Goal: Task Accomplishment & Management: Manage account settings

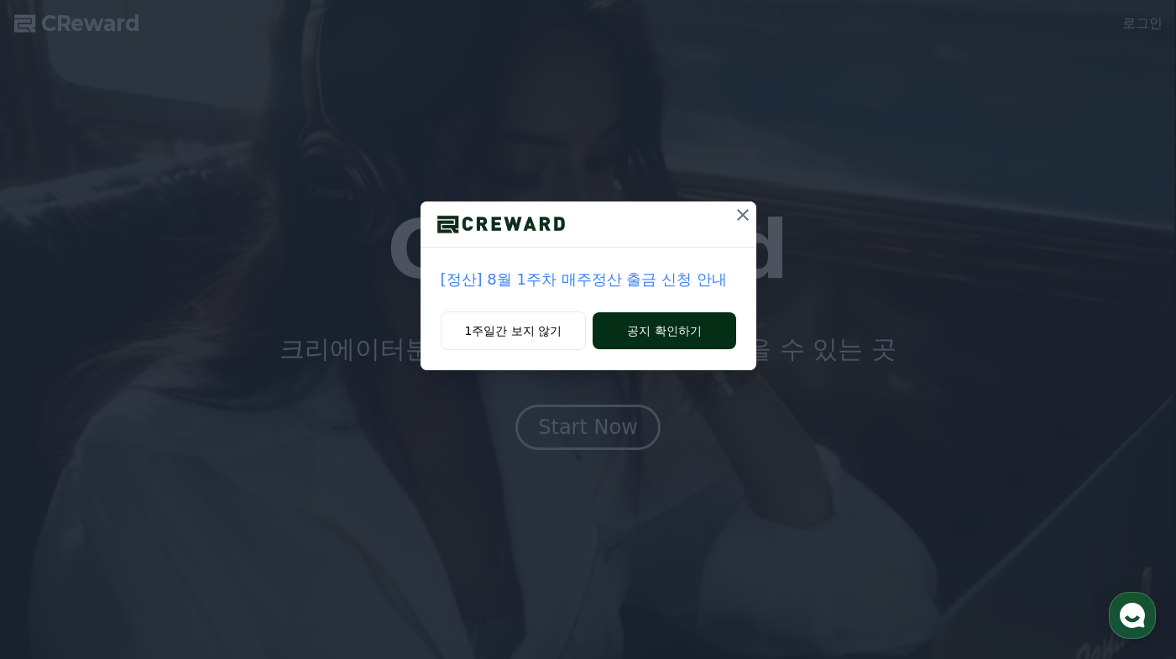
click at [704, 338] on button "공지 확인하기" at bounding box center [663, 330] width 143 height 37
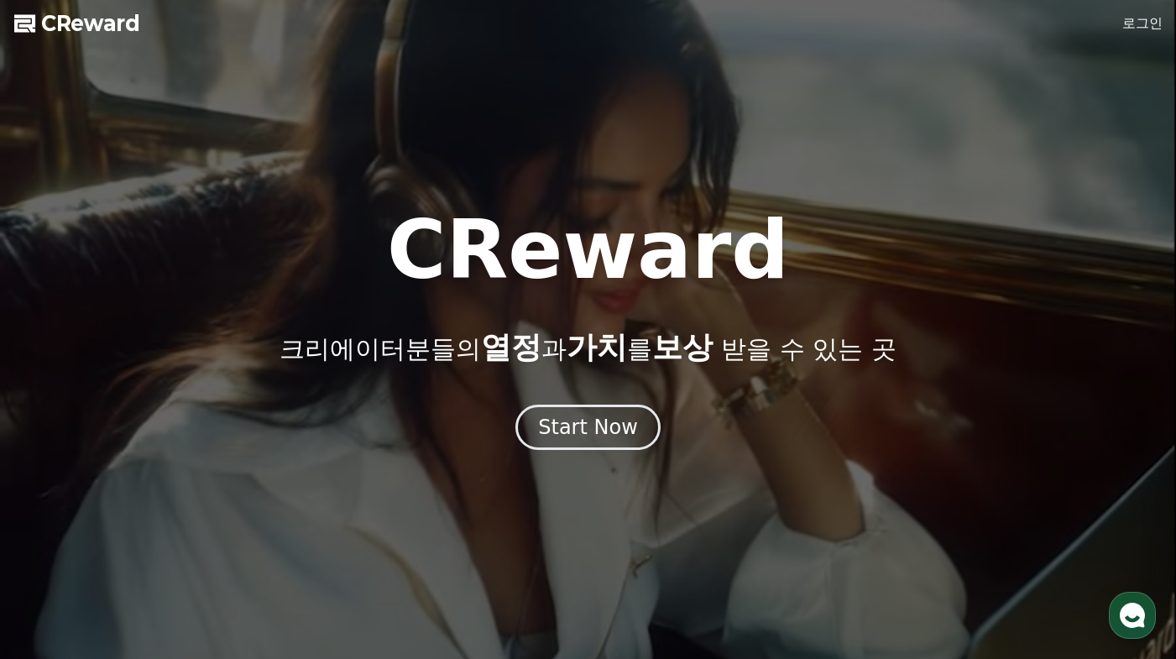
click at [1139, 9] on div at bounding box center [588, 329] width 1176 height 659
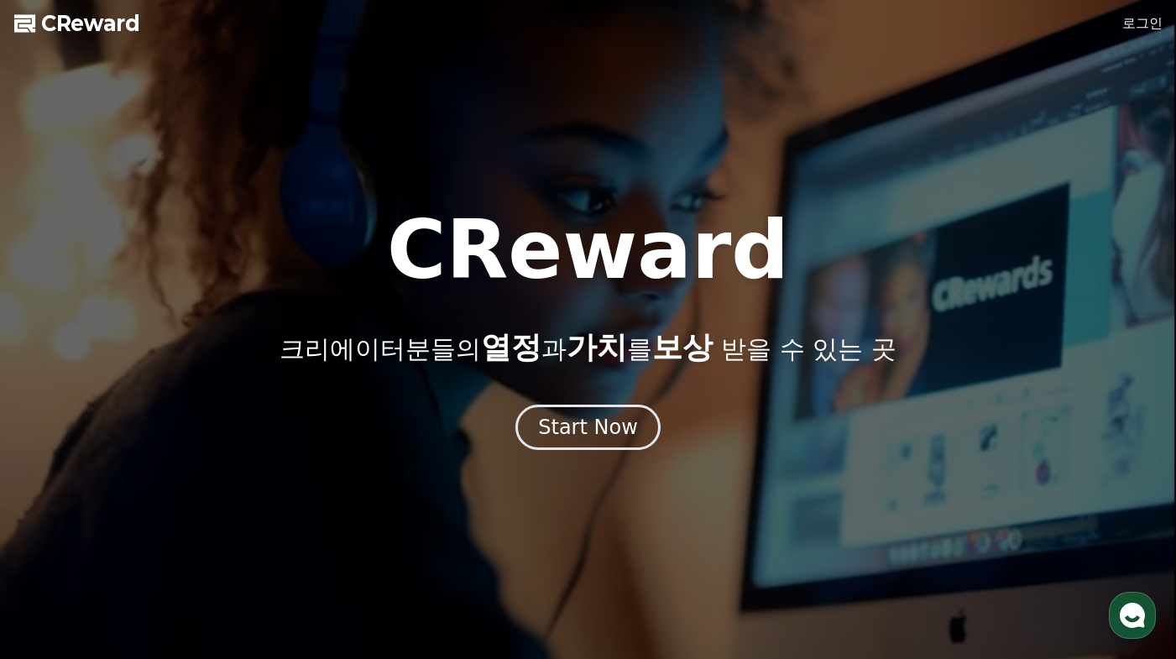
click at [1142, 23] on link "로그인" at bounding box center [1142, 23] width 40 height 20
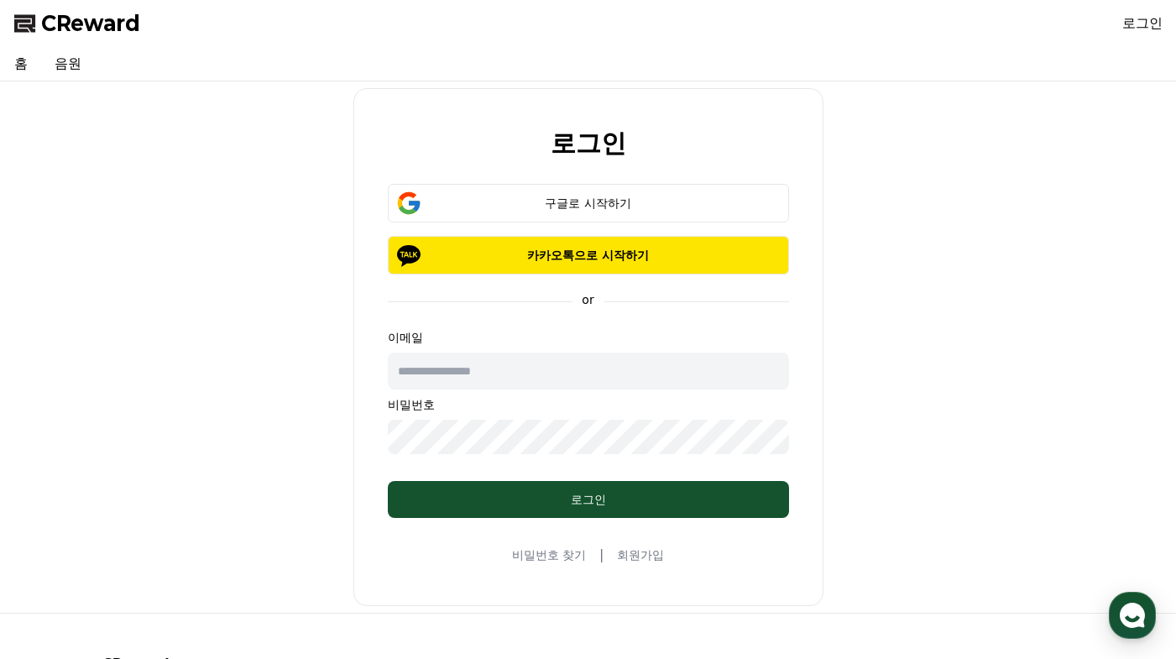
type input "**********"
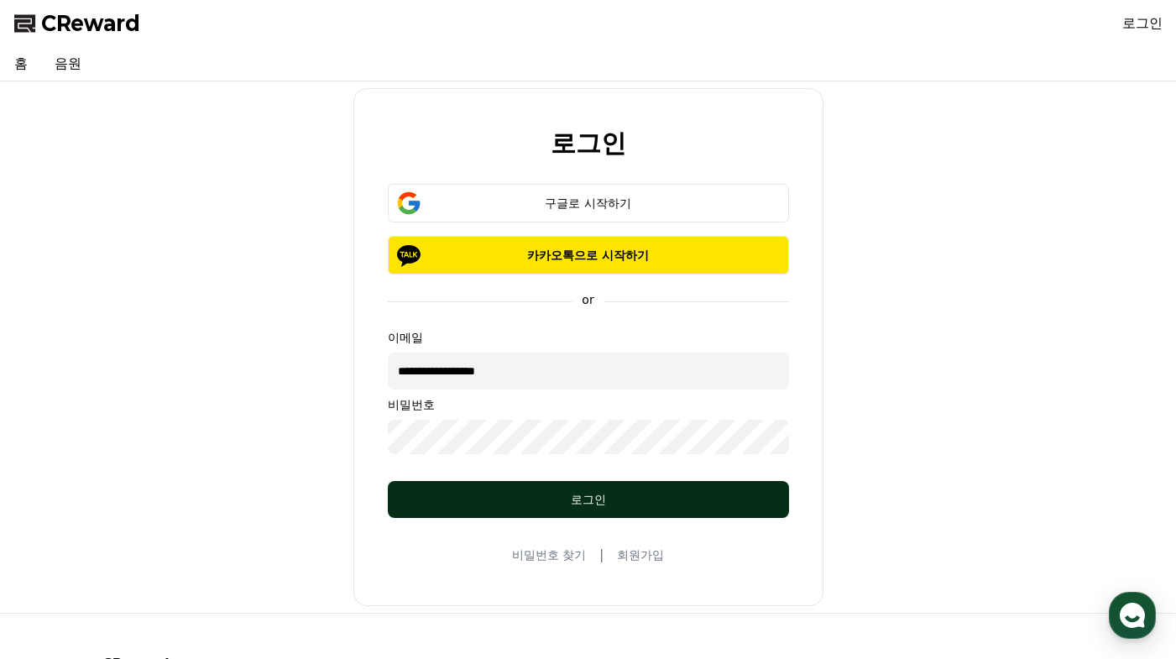
click at [543, 495] on div "로그인" at bounding box center [588, 499] width 334 height 17
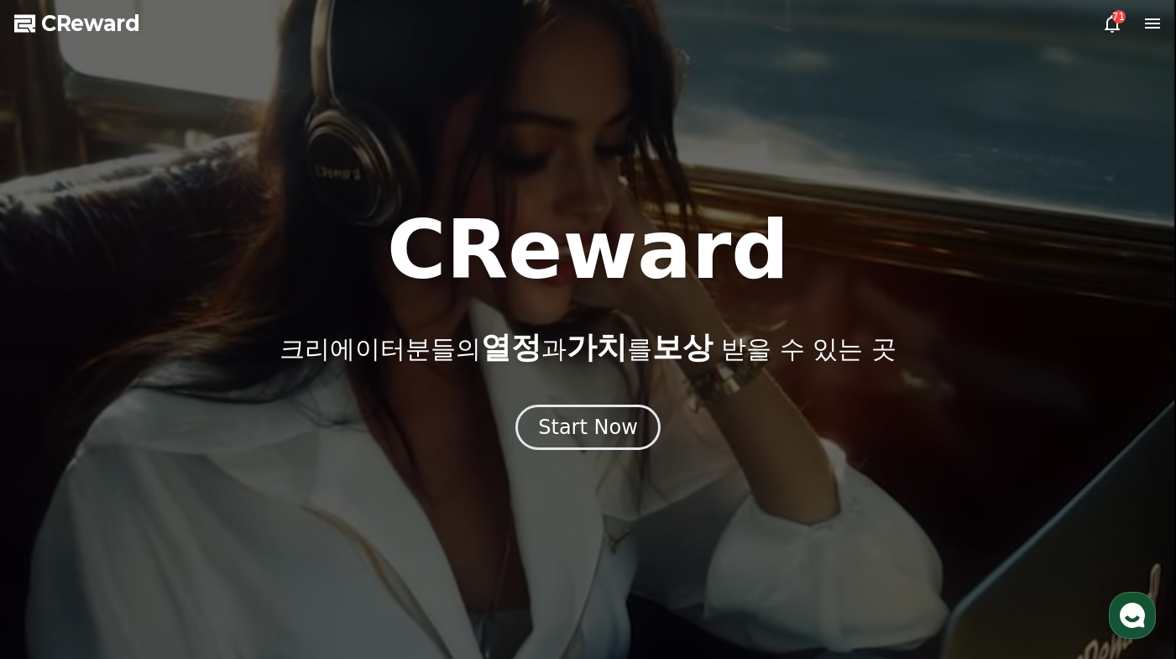
click at [1158, 23] on icon at bounding box center [1152, 23] width 15 height 10
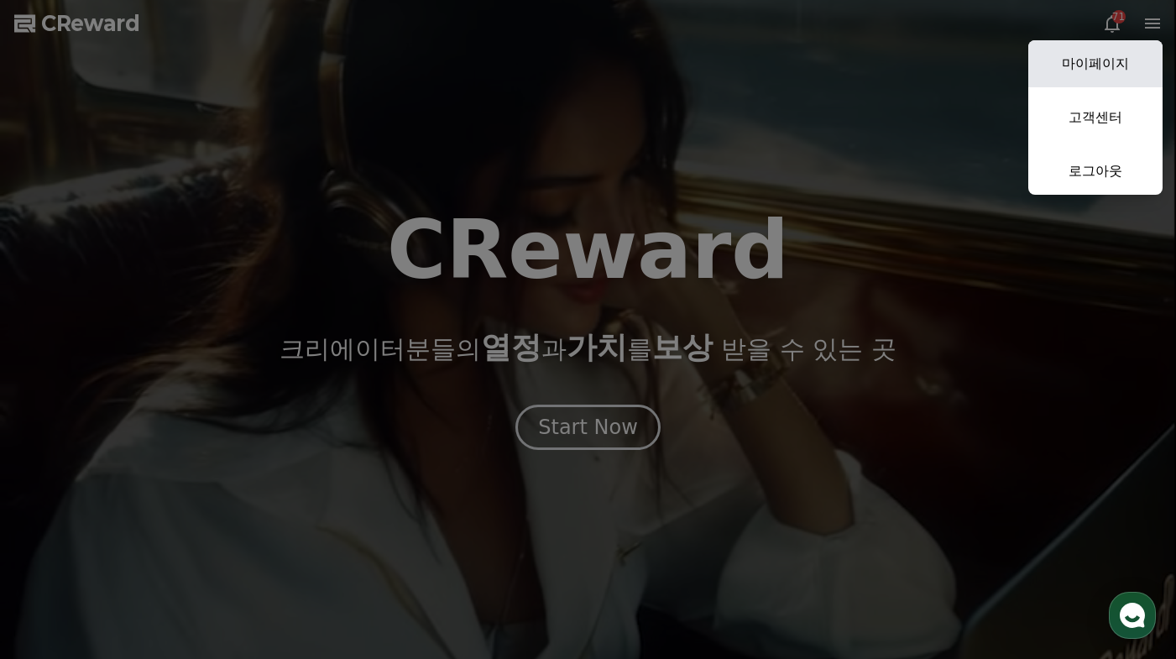
click at [1113, 57] on link "마이페이지" at bounding box center [1095, 63] width 134 height 47
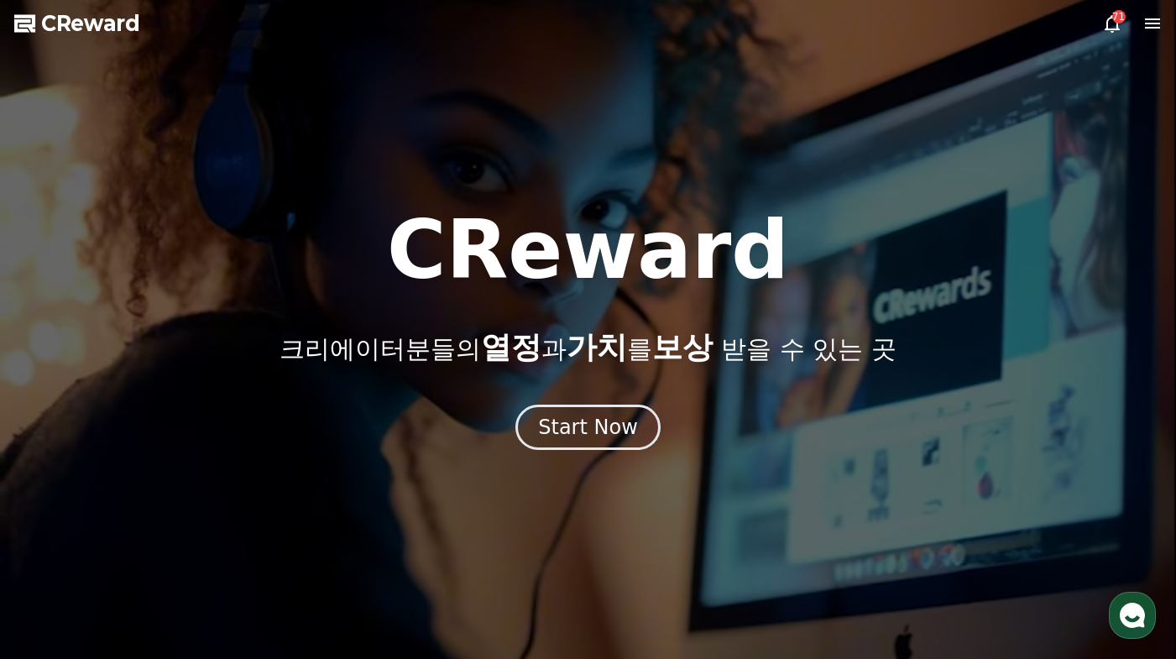
select select "**********"
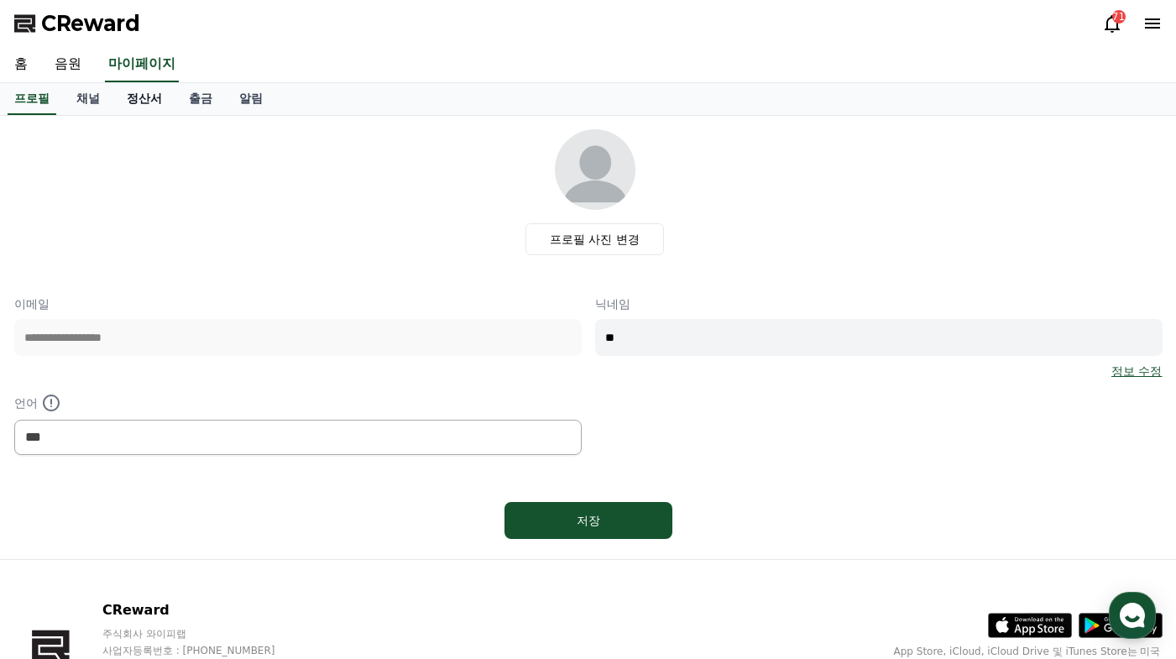
click at [149, 96] on link "정산서" at bounding box center [144, 99] width 62 height 32
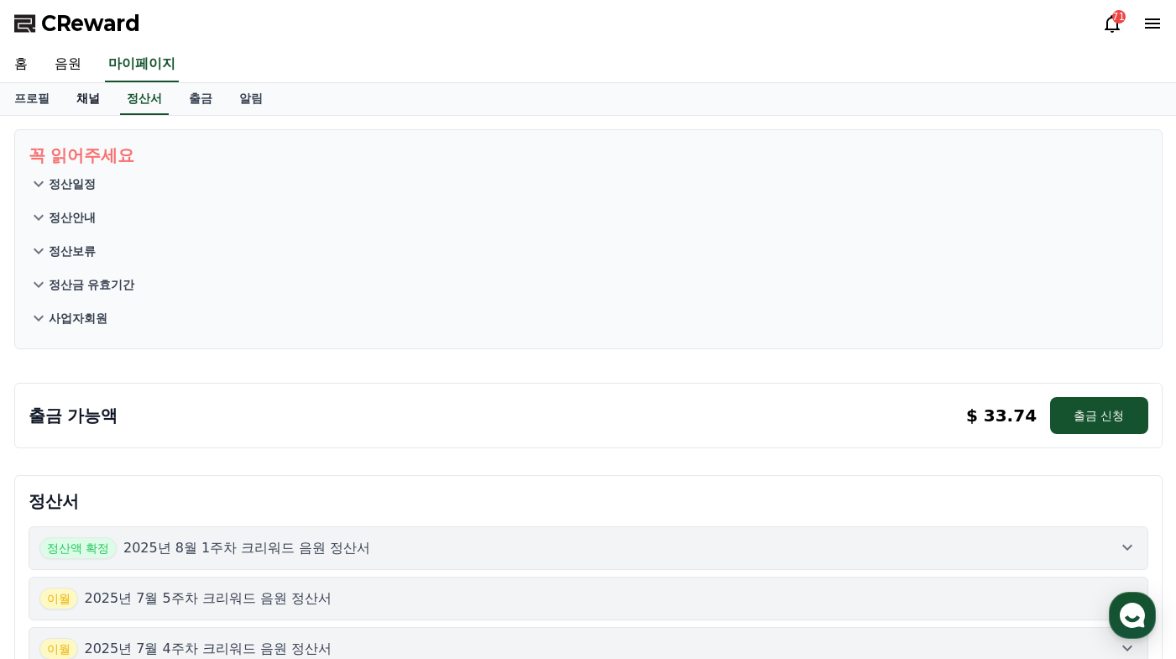
click at [89, 98] on link "채널" at bounding box center [88, 99] width 50 height 32
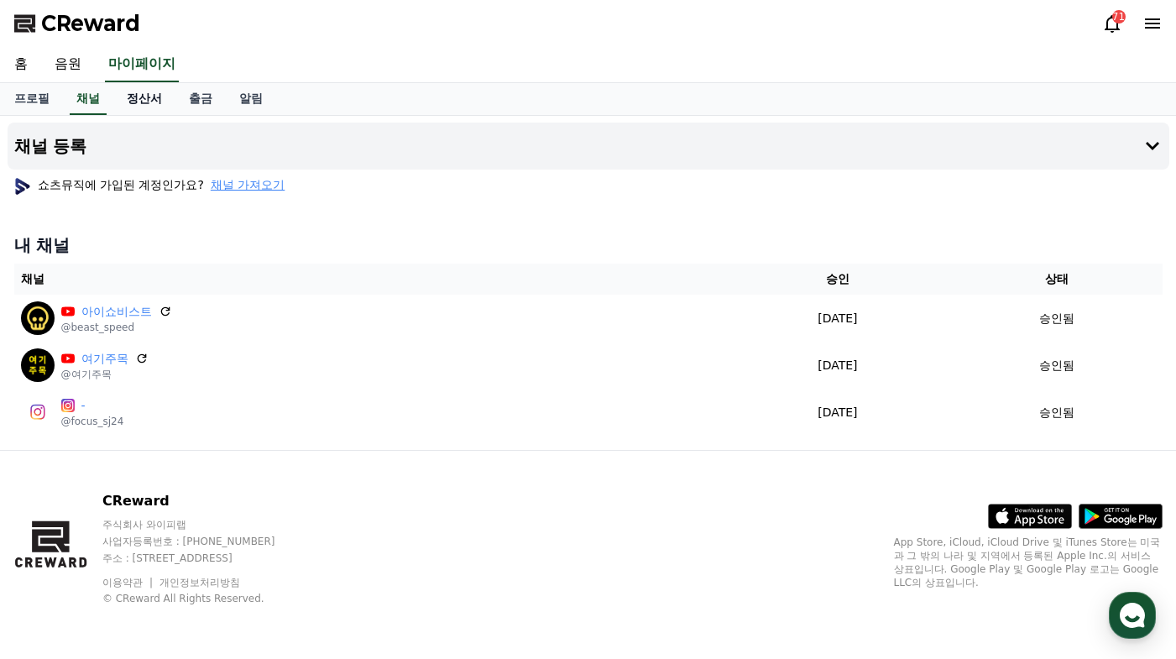
click at [132, 94] on link "정산서" at bounding box center [144, 99] width 62 height 32
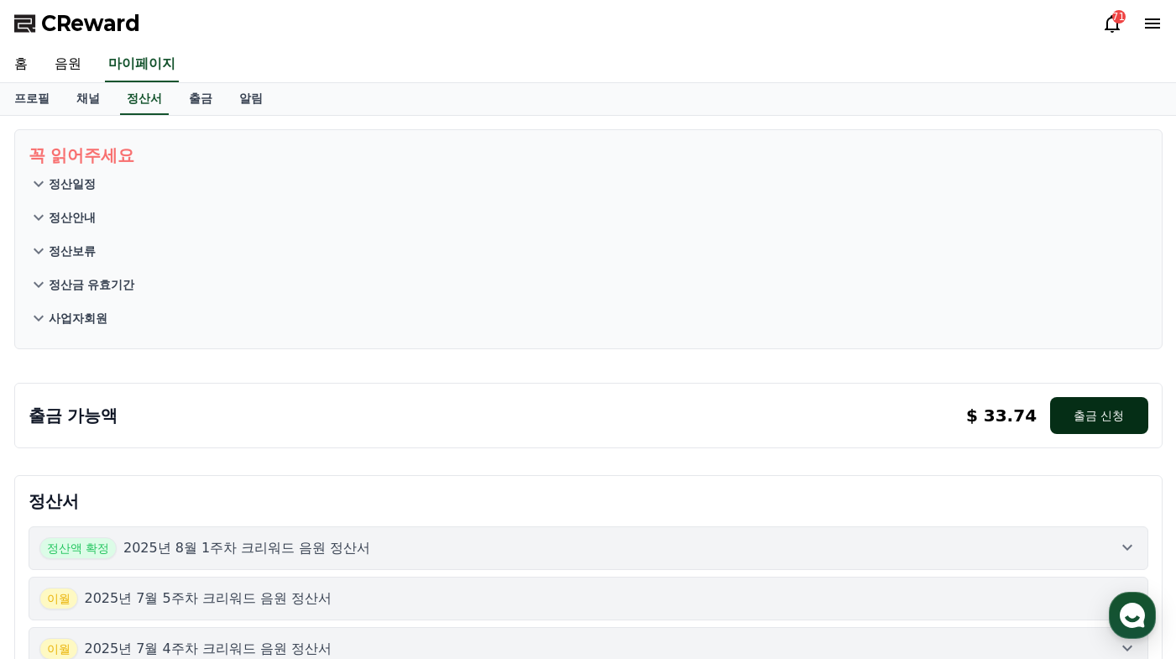
click at [1102, 419] on button "출금 신청" at bounding box center [1098, 415] width 97 height 37
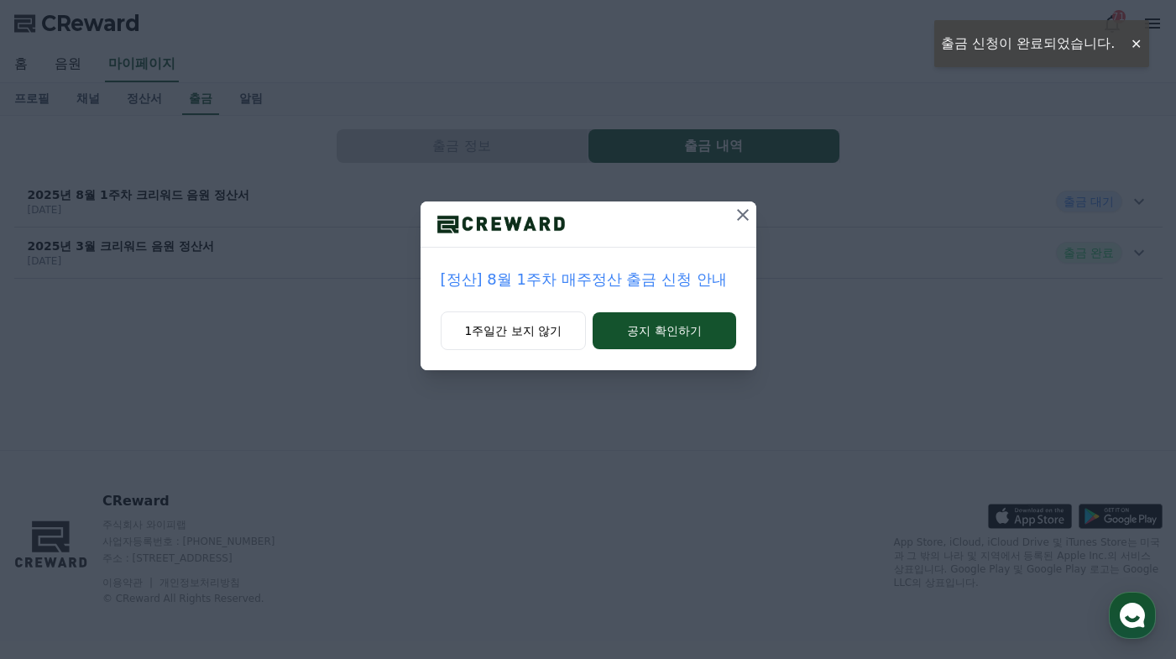
click at [746, 209] on icon at bounding box center [743, 215] width 20 height 20
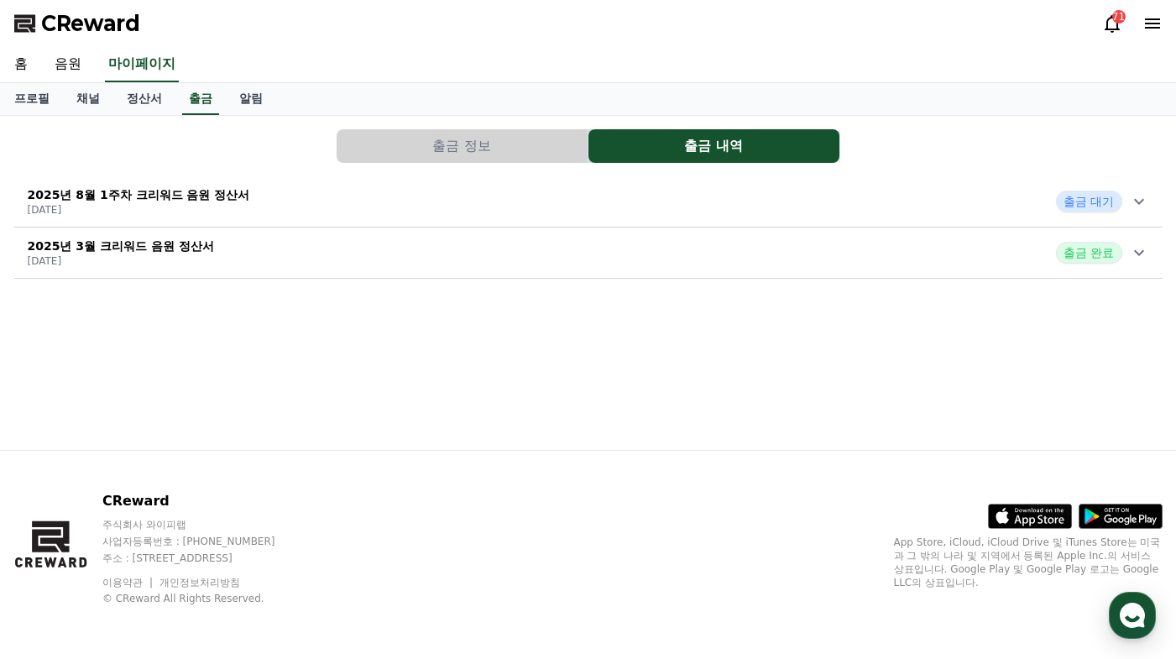
click at [1094, 217] on div "2025년 8월 1주차 크리워드 음원 정산서 [DATE] 출금 대기" at bounding box center [588, 202] width 1148 height 44
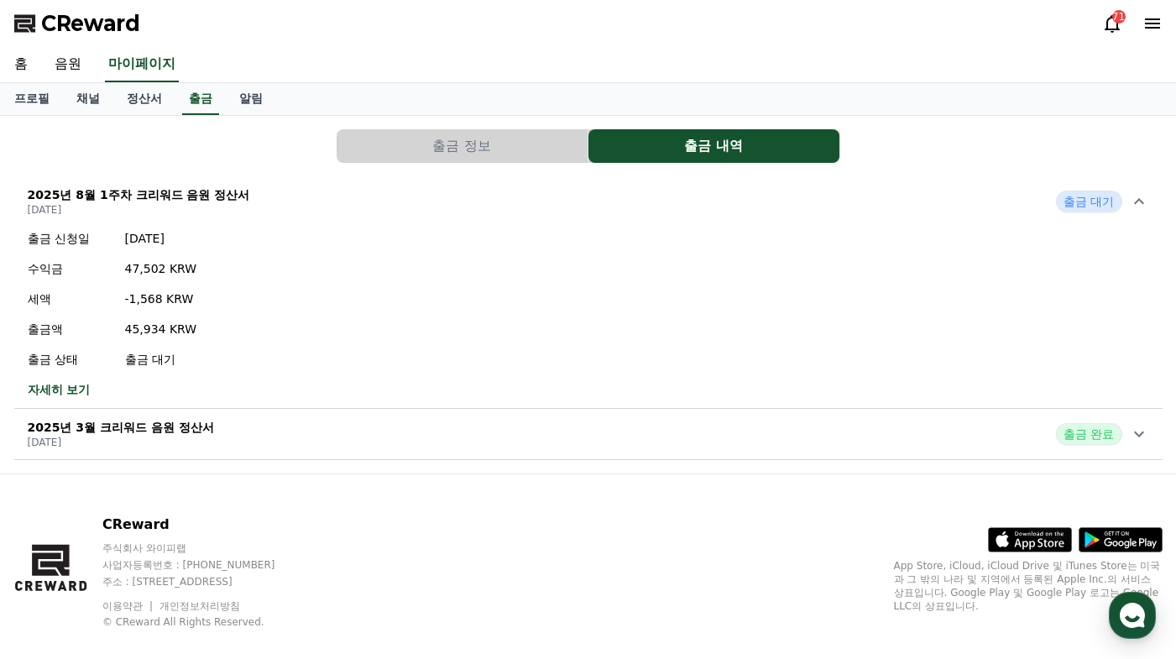
click at [559, 405] on button "2025년 8월 1주차 크리워드 음원 정산서 [DATE] 출금 대기 출금 신청일 [DATE] 수익금 47,502 KRW 세액 -1,568 KR…" at bounding box center [588, 292] width 1148 height 232
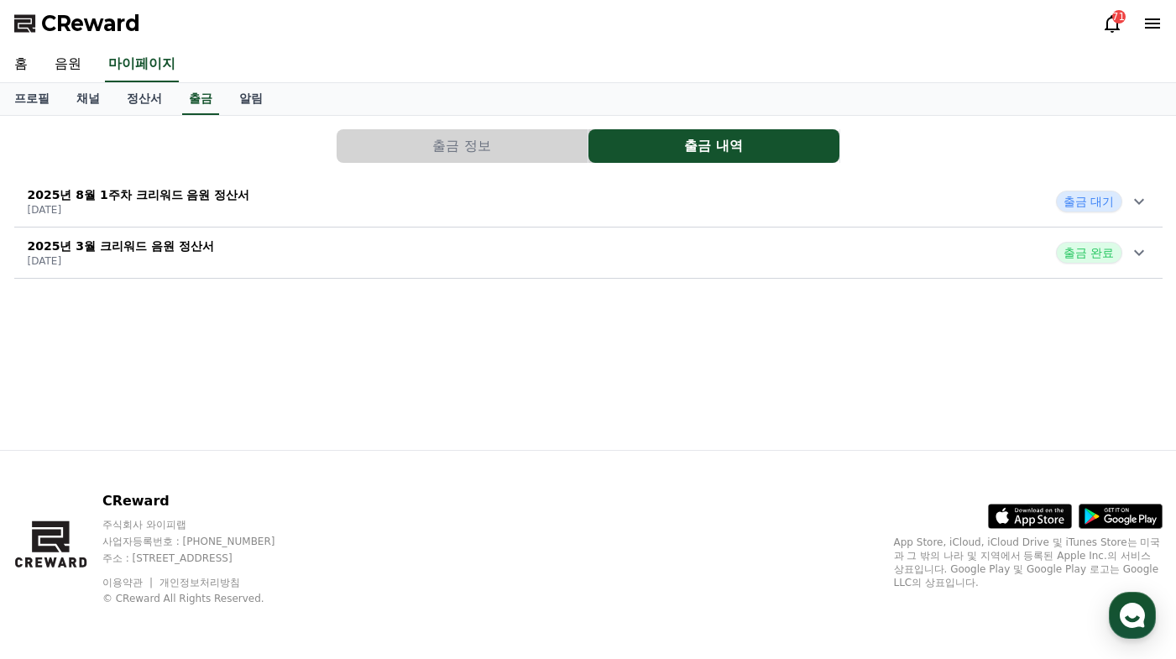
click at [432, 185] on div "2025년 8월 1주차 크리워드 음원 정산서 [DATE] 출금 대기" at bounding box center [588, 202] width 1148 height 44
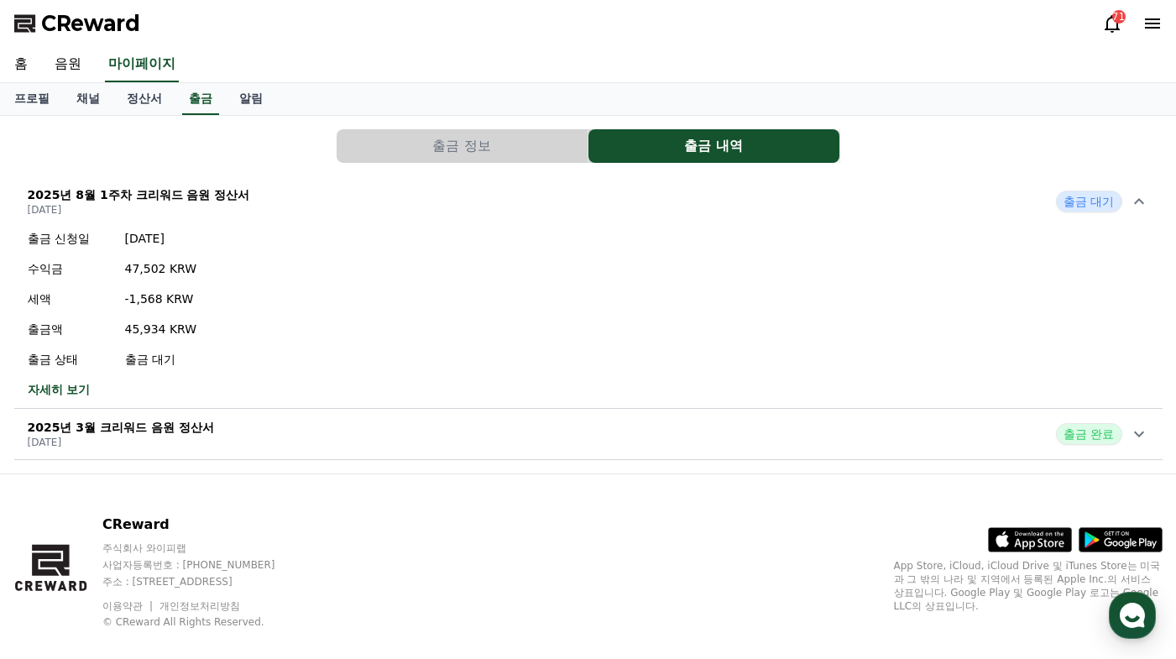
click at [89, 16] on span "CReward" at bounding box center [90, 23] width 99 height 27
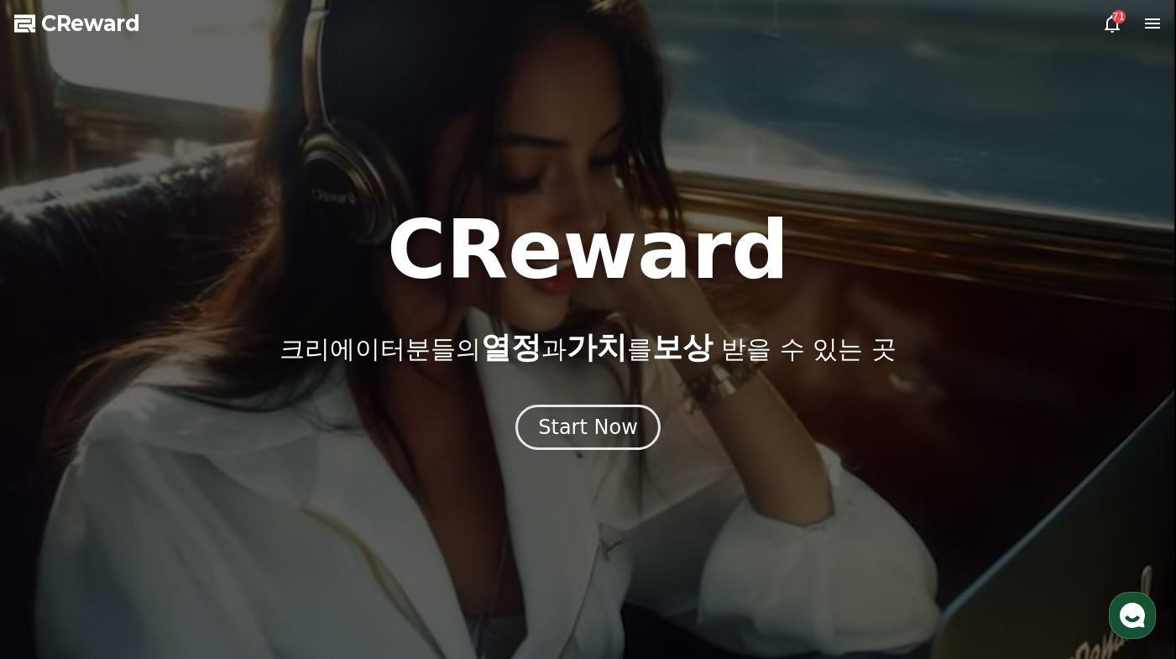
click at [1149, 6] on div at bounding box center [588, 329] width 1176 height 659
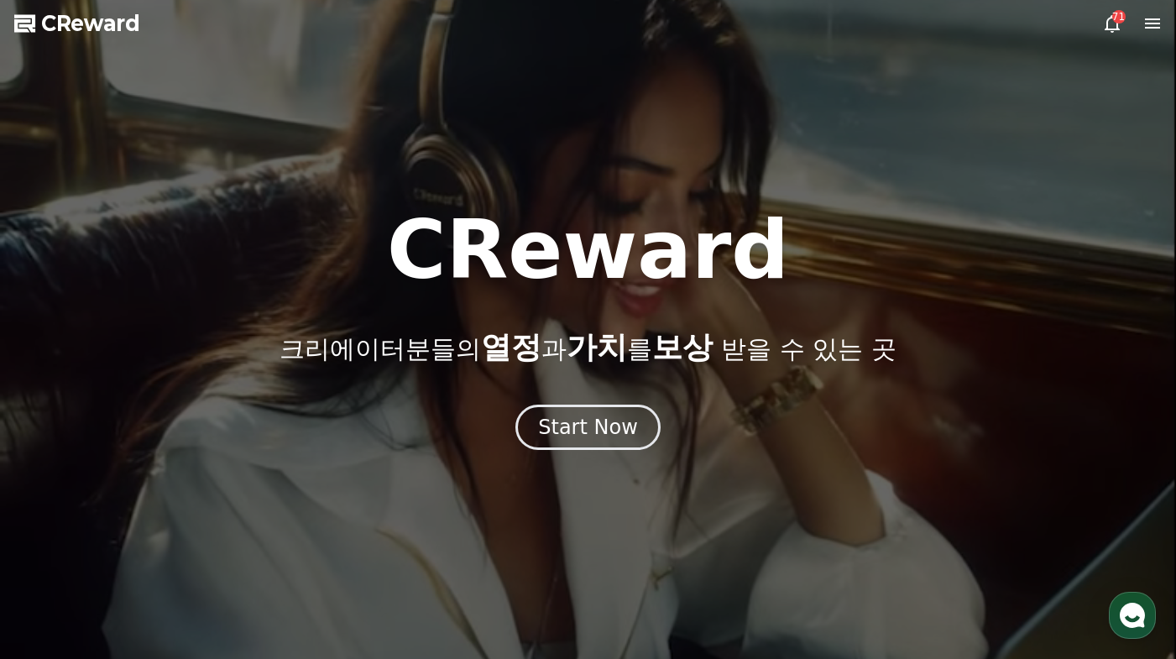
click at [1149, 19] on icon at bounding box center [1152, 23] width 15 height 10
